Goal: Transaction & Acquisition: Purchase product/service

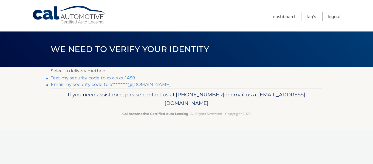
click at [129, 78] on link "Text my security code to xxx-xxx-1459" at bounding box center [93, 77] width 84 height 5
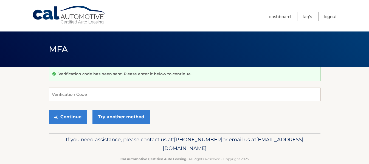
click at [83, 98] on input "Verification Code" at bounding box center [185, 95] width 272 height 14
paste input "027140"
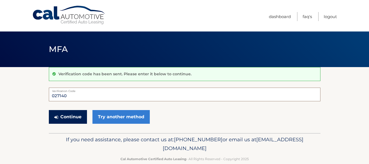
type input "027140"
click at [59, 120] on button "Continue" at bounding box center [68, 117] width 38 height 14
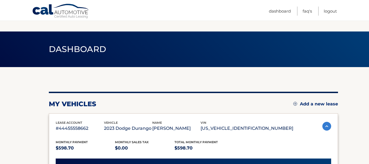
scroll to position [168, 0]
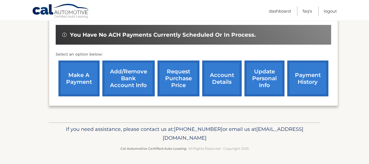
click at [68, 75] on link "make a payment" at bounding box center [78, 79] width 41 height 36
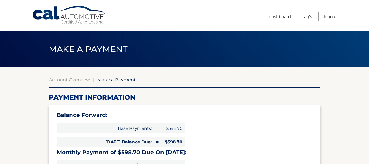
select select "YTVkNjhlYzgtYjc0Yy00MGI5LThhMzItMzU1OTk1MWE3NjA0"
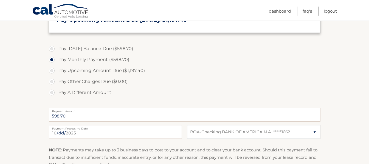
scroll to position [171, 0]
click at [84, 134] on input "2025-10-01" at bounding box center [115, 132] width 133 height 14
type input "2025-10-03"
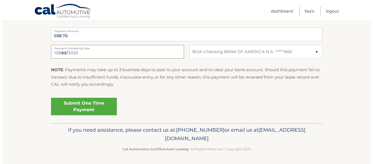
scroll to position [251, 0]
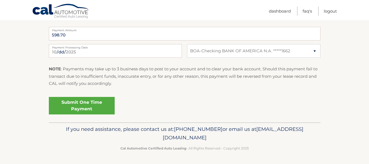
click at [79, 108] on link "Submit One Time Payment" at bounding box center [82, 106] width 66 height 18
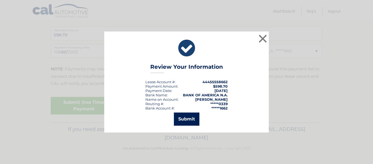
drag, startPoint x: 188, startPoint y: 118, endPoint x: 130, endPoint y: 109, distance: 59.4
click at [186, 117] on button "Submit" at bounding box center [187, 119] width 26 height 13
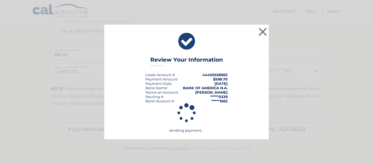
scroll to position [231, 0]
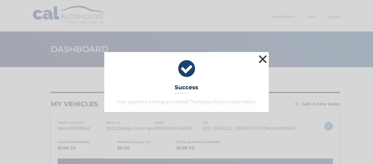
drag, startPoint x: 262, startPoint y: 58, endPoint x: 247, endPoint y: 58, distance: 15.4
click at [262, 58] on button "×" at bounding box center [262, 59] width 11 height 11
